Goal: Browse casually

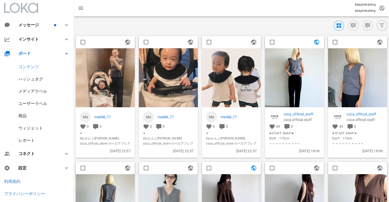
click at [122, 72] on img at bounding box center [105, 77] width 59 height 59
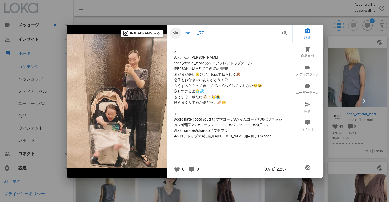
click at [338, 79] on div at bounding box center [194, 101] width 389 height 202
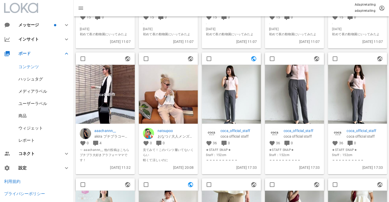
scroll to position [640, 0]
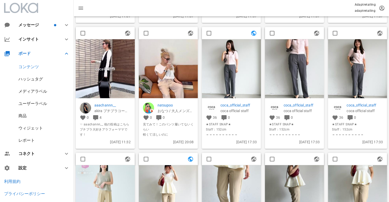
click at [113, 79] on img at bounding box center [105, 68] width 59 height 59
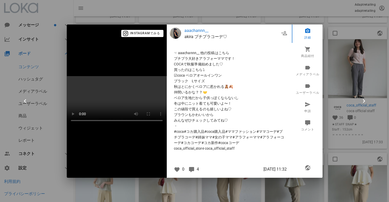
click at [358, 65] on div at bounding box center [194, 101] width 389 height 202
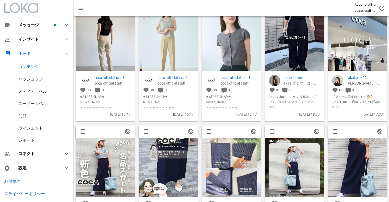
scroll to position [2509, 0]
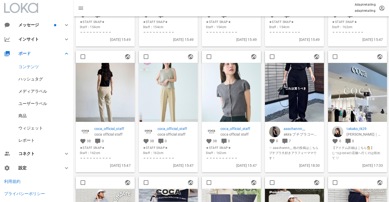
click at [299, 82] on img at bounding box center [294, 92] width 59 height 59
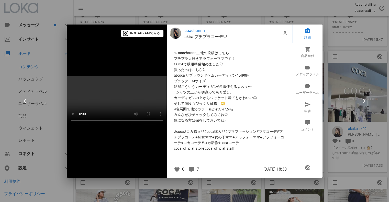
click at [353, 24] on div at bounding box center [194, 101] width 389 height 202
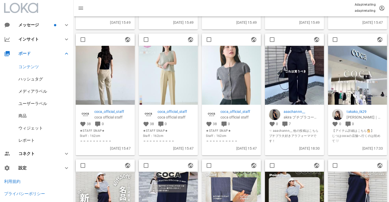
scroll to position [2534, 0]
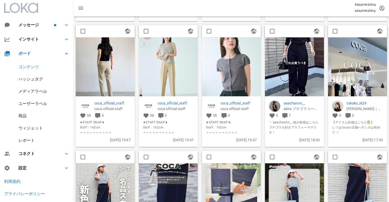
click at [364, 66] on img at bounding box center [357, 66] width 59 height 59
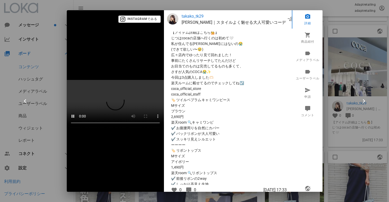
scroll to position [0, 0]
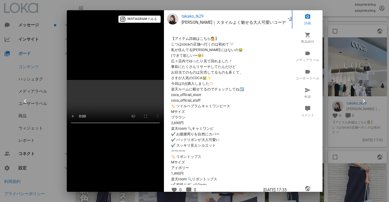
click at [328, 88] on div at bounding box center [194, 101] width 389 height 202
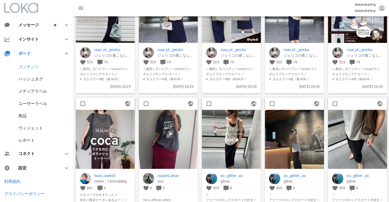
scroll to position [2841, 0]
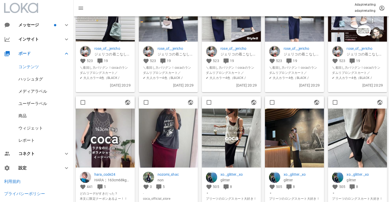
click at [237, 129] on img at bounding box center [231, 138] width 59 height 59
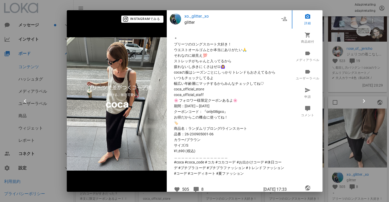
scroll to position [2664, 0]
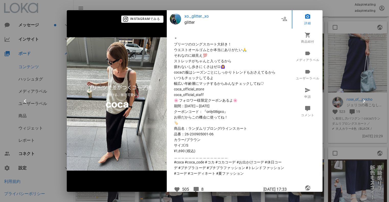
click at [363, 70] on div at bounding box center [194, 101] width 389 height 202
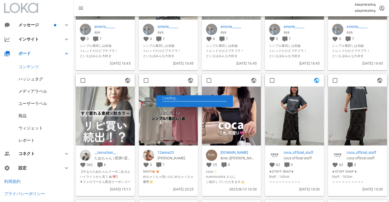
scroll to position [3279, 0]
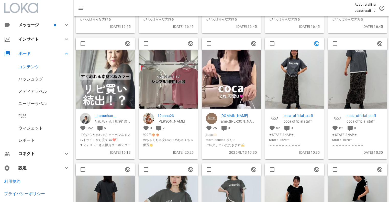
click at [122, 79] on img at bounding box center [105, 102] width 59 height 105
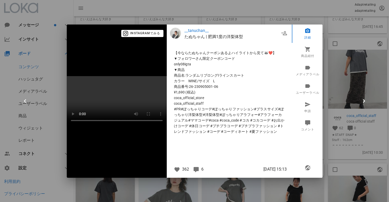
click at [350, 73] on div at bounding box center [194, 101] width 389 height 202
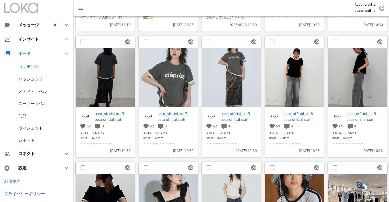
scroll to position [3432, 0]
